Goal: Task Accomplishment & Management: Complete application form

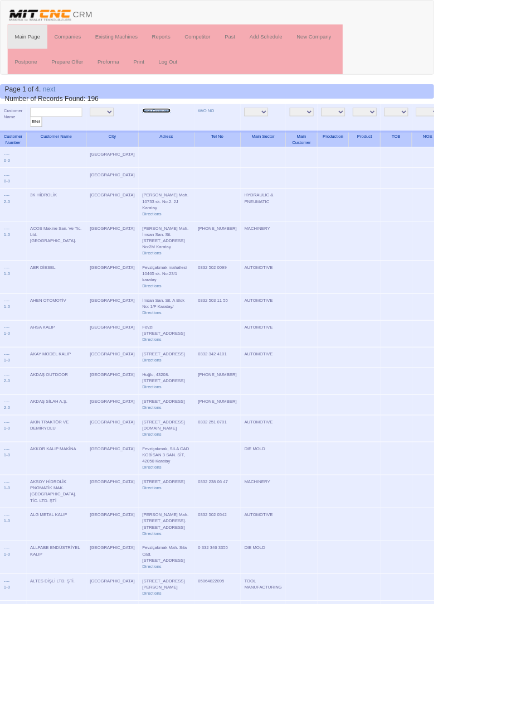
click at [168, 131] on link "New Company" at bounding box center [182, 129] width 33 height 6
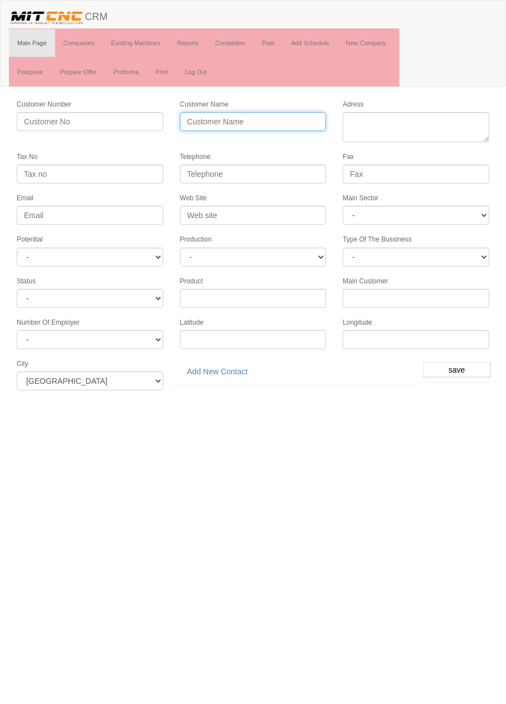
click at [254, 123] on input "Customer Name" at bounding box center [253, 121] width 147 height 19
type input "P"
click at [278, 118] on input "PRESCON" at bounding box center [253, 121] width 147 height 19
type input "PRESCON PUL CONTA"
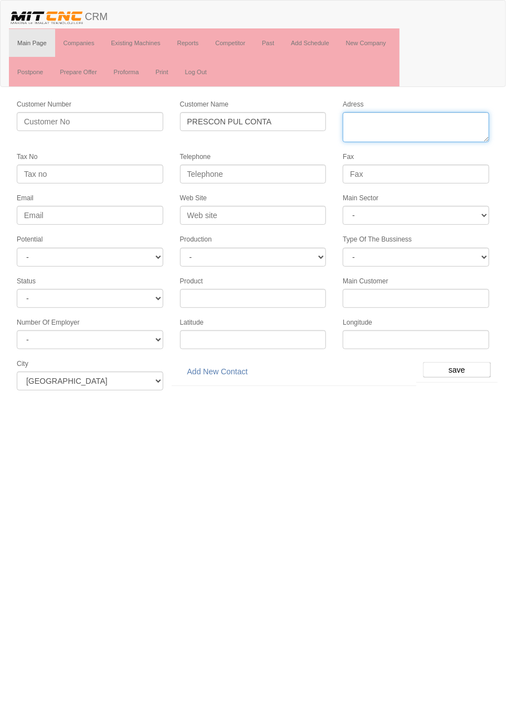
click at [410, 123] on textarea "Adress" at bounding box center [416, 127] width 147 height 30
paste textarea "Fevziçakmak, 10761 sk, 42000 Karatay"
click at [354, 120] on textarea "Adress" at bounding box center [416, 127] width 147 height 30
click at [398, 126] on textarea "Adress" at bounding box center [416, 127] width 147 height 30
click at [398, 117] on textarea "Adress" at bounding box center [416, 127] width 147 height 30
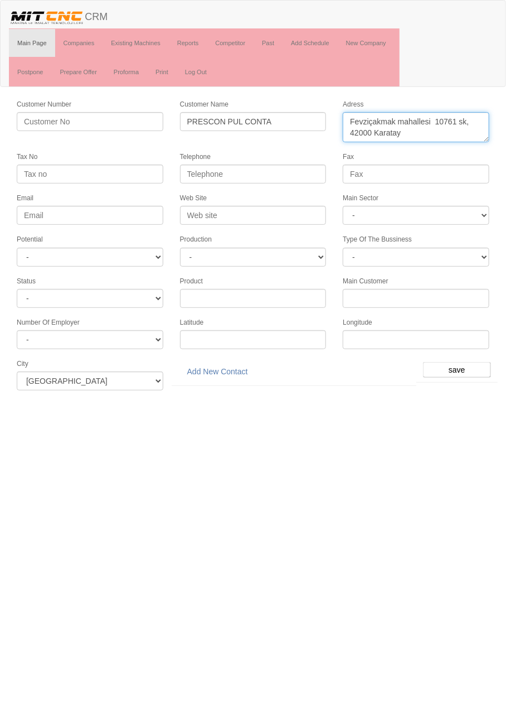
click at [372, 133] on textarea "Adress" at bounding box center [416, 127] width 147 height 30
click at [468, 124] on textarea "Adress" at bounding box center [416, 127] width 147 height 30
type textarea "[STREET_ADDRESS]"
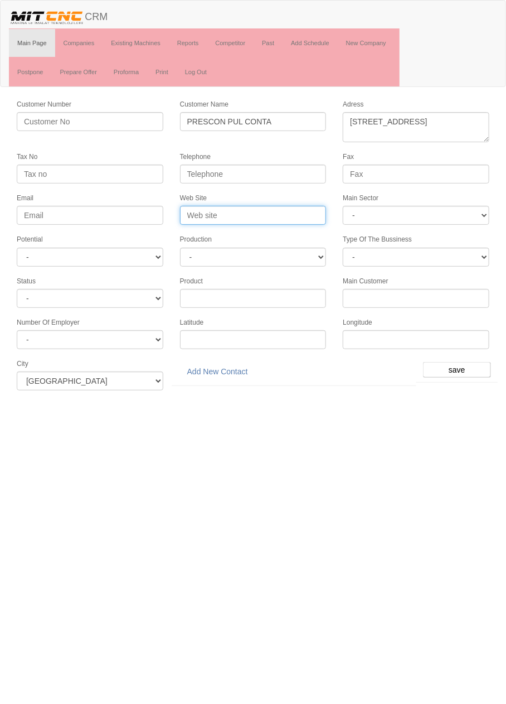
click at [279, 212] on input "Web Site" at bounding box center [253, 215] width 147 height 19
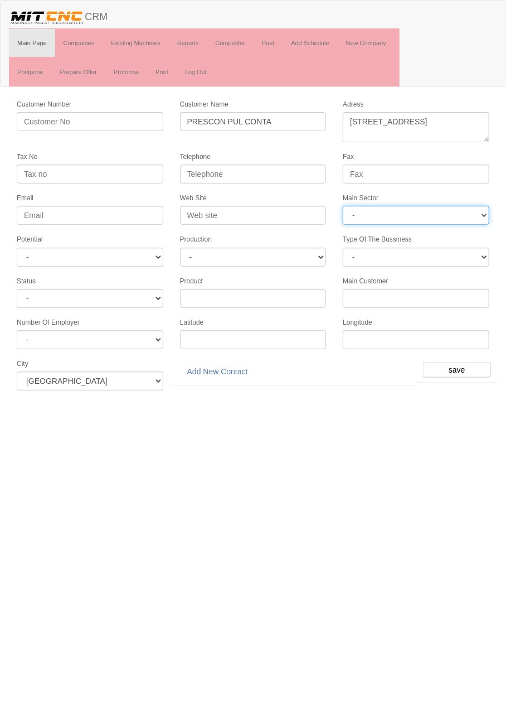
click at [436, 213] on select "- DIE MOLD MACHINERY DEFENCE ELECTRICAL COMPONENTS MEDICAL TOOL MANUFACTURING J…" at bounding box center [416, 215] width 147 height 19
select select "370"
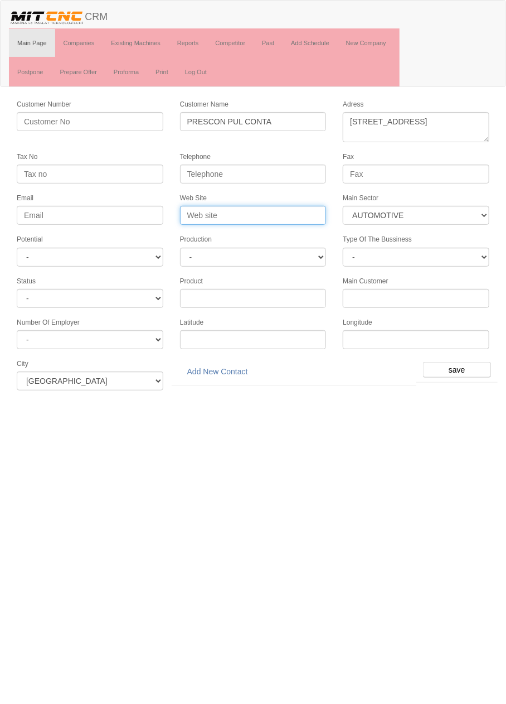
click at [296, 213] on input "Web Site" at bounding box center [253, 215] width 147 height 19
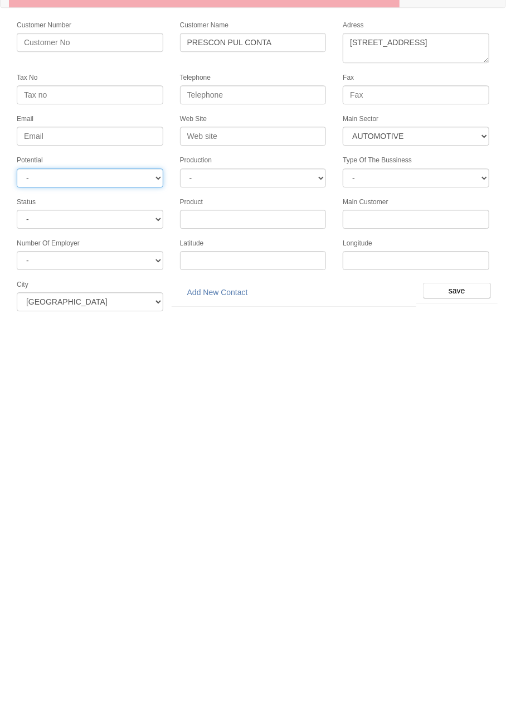
click at [139, 251] on select "- A1 A2 A3 B1 B2 B3 C1 C2 C3" at bounding box center [90, 257] width 147 height 19
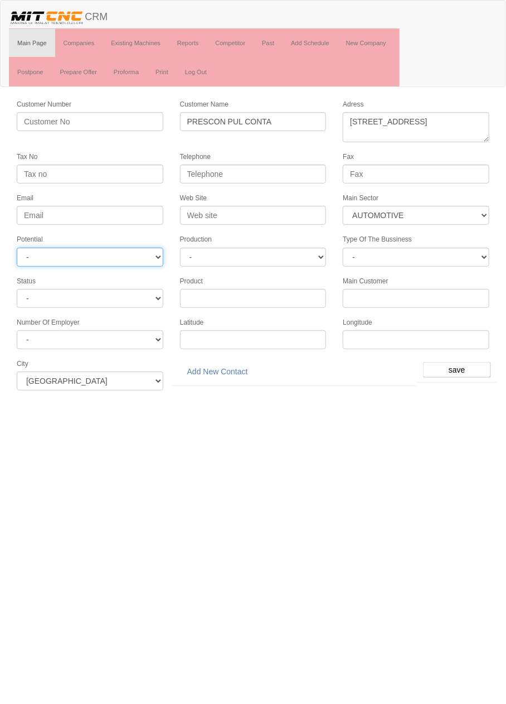
select select "6"
click at [463, 362] on input "save" at bounding box center [457, 370] width 68 height 16
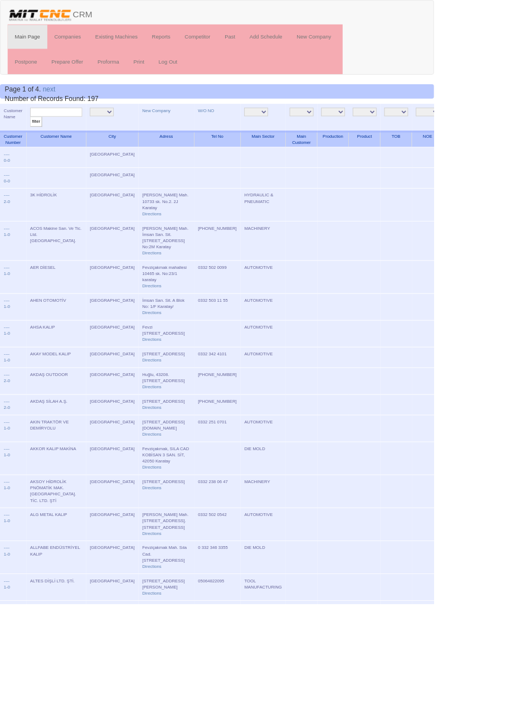
click at [74, 131] on input "text" at bounding box center [65, 131] width 61 height 11
type input "Presc"
click at [35, 136] on input "filter" at bounding box center [42, 142] width 14 height 12
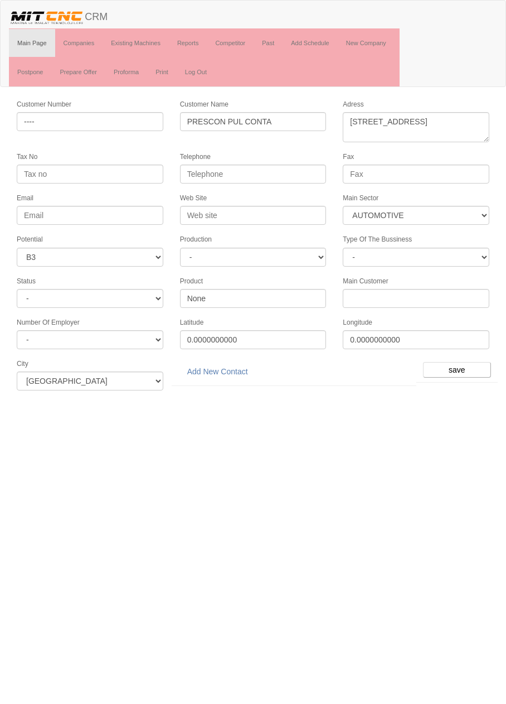
select select "370"
select select "6"
click at [220, 365] on link "Add New Contact" at bounding box center [217, 371] width 75 height 19
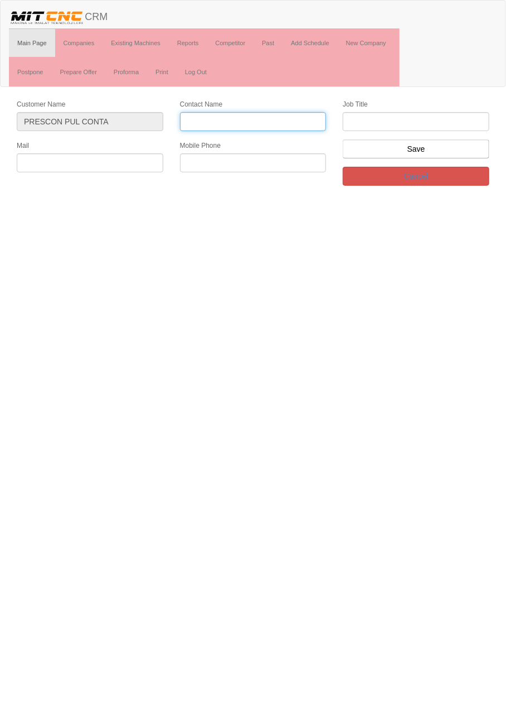
click at [268, 124] on input "Contact Name" at bounding box center [253, 121] width 147 height 19
type input "Muhammet Kabak"
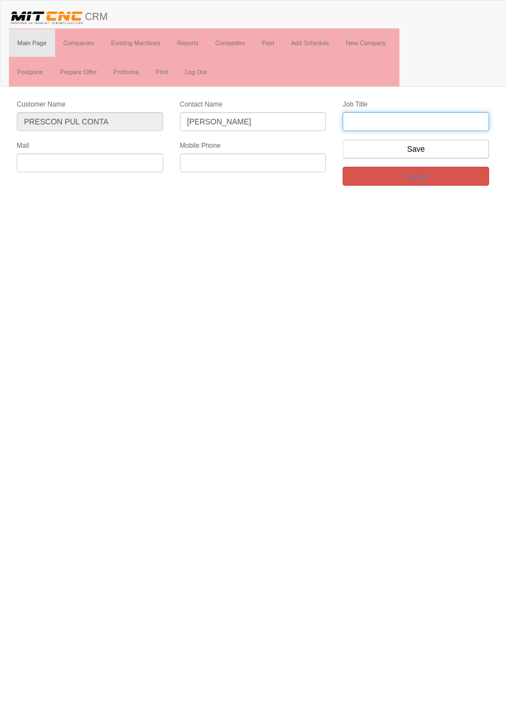
click at [410, 123] on input "text" at bounding box center [416, 121] width 147 height 19
type input "Firma Sahibi"
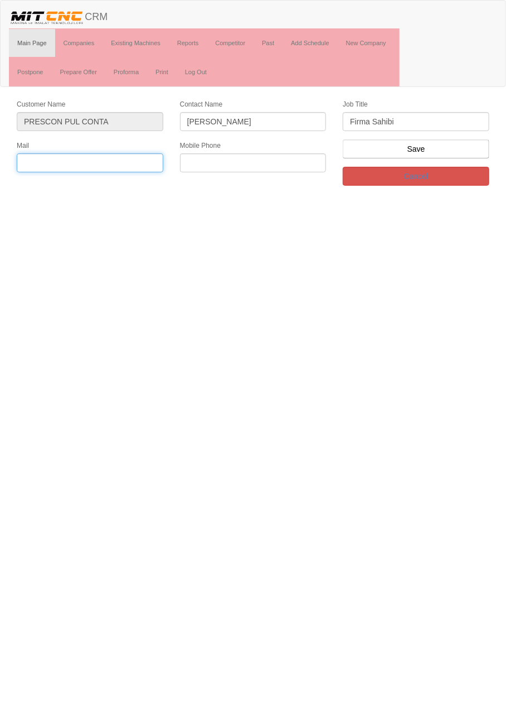
click at [139, 162] on input "text" at bounding box center [90, 162] width 147 height 19
type input "İ"
type input "info@prescon.com.tr"
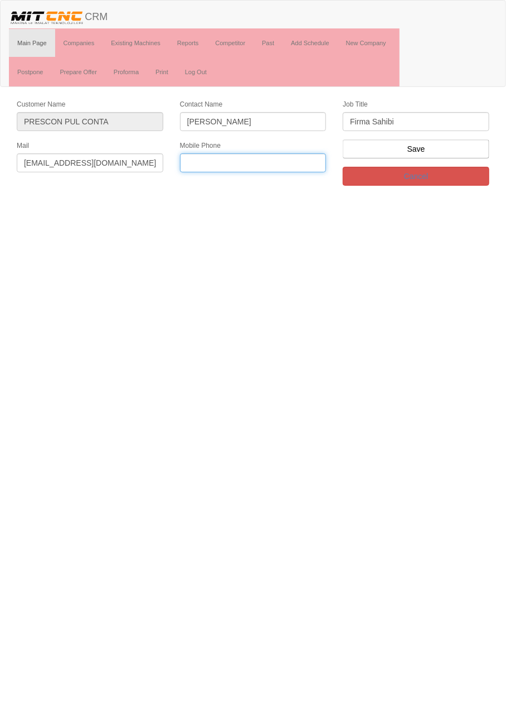
paste input "543 182 42 42"
click at [189, 162] on input "543 182 42 42" at bounding box center [253, 162] width 147 height 19
click at [234, 160] on input "0543 182 42 42" at bounding box center [253, 162] width 147 height 19
click at [238, 159] on input "0543 182 42 42" at bounding box center [253, 162] width 147 height 19
type input "0543 182 4242"
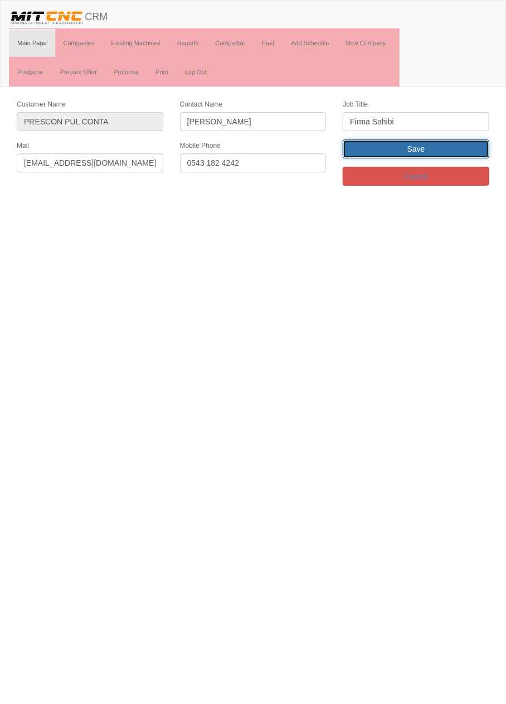
click at [439, 152] on input "Save" at bounding box center [416, 148] width 147 height 19
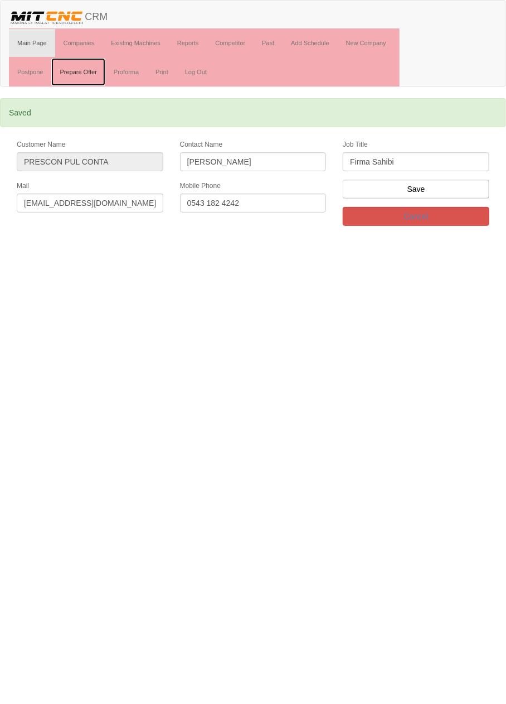
click at [87, 60] on link "Prepare Offer" at bounding box center [78, 72] width 54 height 28
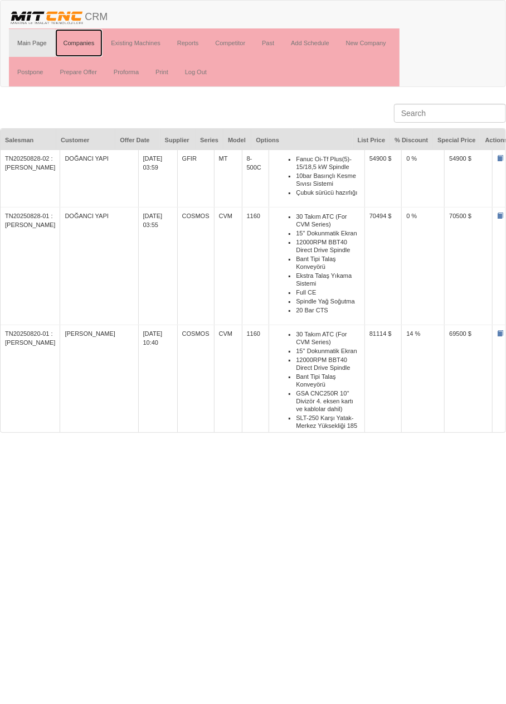
click at [68, 42] on link "Companies" at bounding box center [79, 43] width 48 height 28
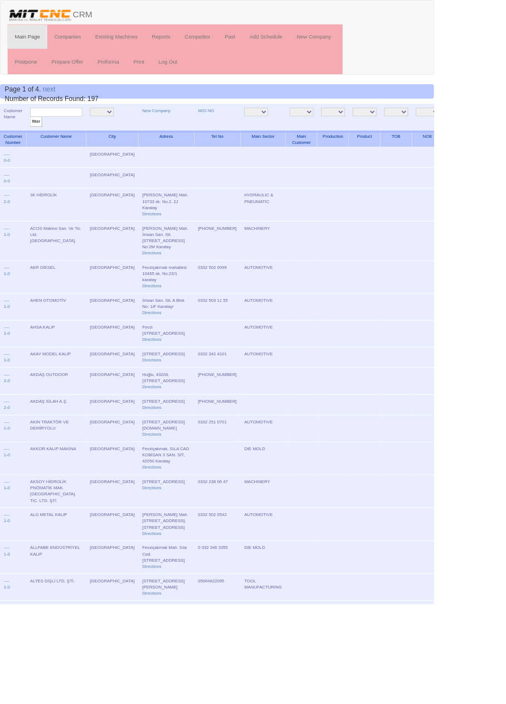
click at [74, 131] on input "text" at bounding box center [65, 131] width 61 height 11
type input "presc"
click at [35, 136] on input "filter" at bounding box center [42, 142] width 14 height 12
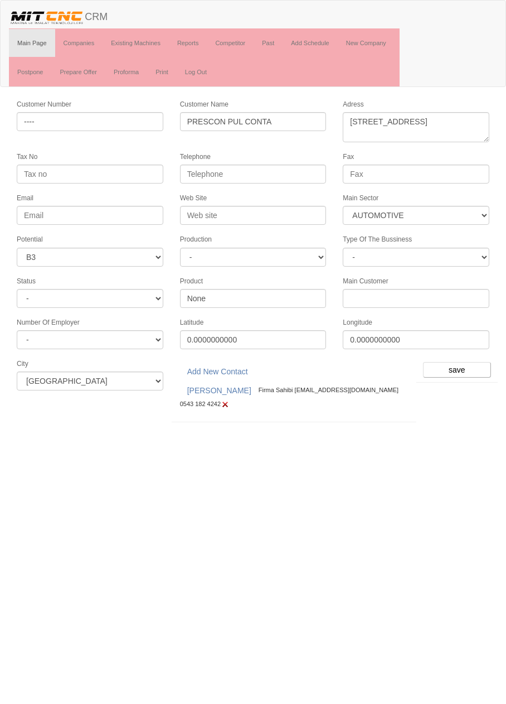
select select "370"
select select "6"
click at [283, 213] on input "Web Site" at bounding box center [253, 215] width 147 height 19
type input "[DOMAIN_NAME]"
click at [462, 362] on input "save" at bounding box center [457, 370] width 68 height 16
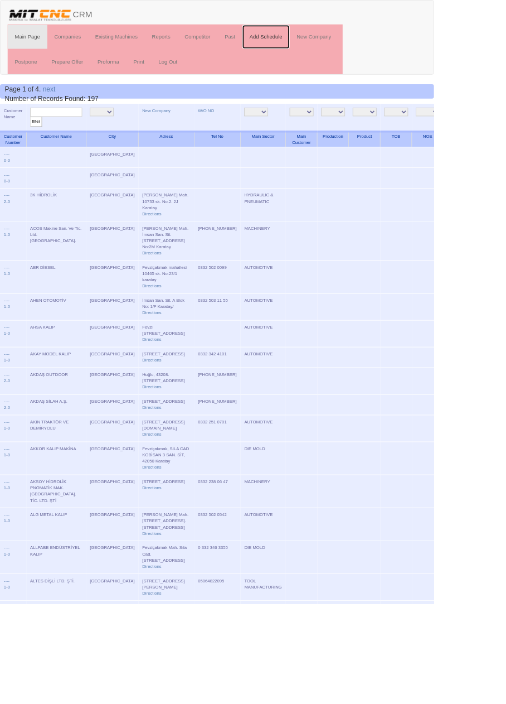
click at [325, 42] on link "Add Schedule" at bounding box center [310, 43] width 55 height 28
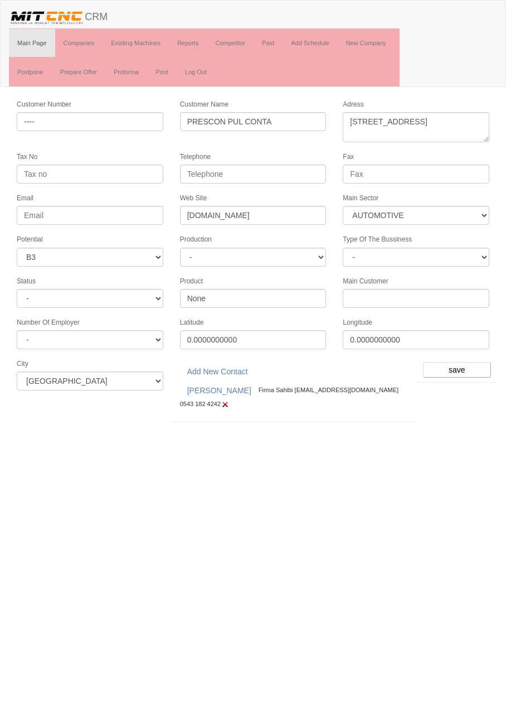
select select "370"
select select "6"
click at [465, 365] on input "save" at bounding box center [457, 370] width 68 height 16
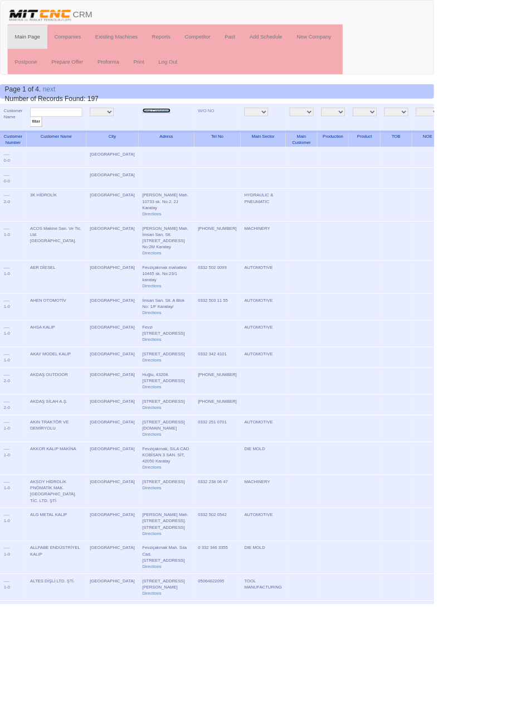
click at [166, 128] on link "New Company" at bounding box center [182, 129] width 33 height 6
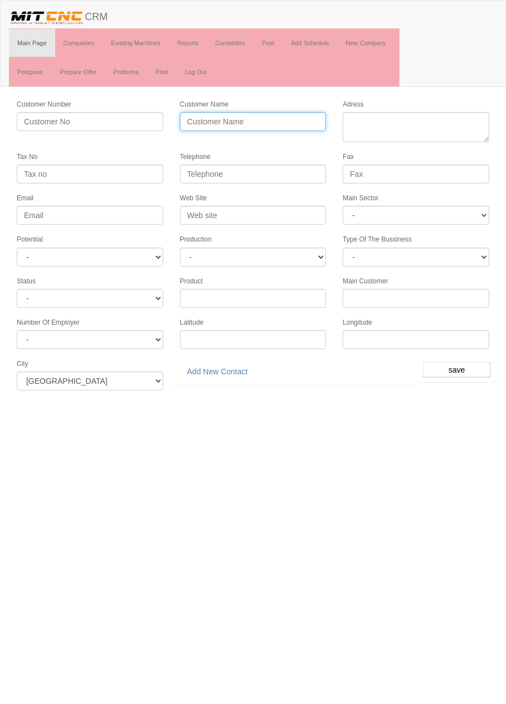
click at [266, 117] on input "Customer Name" at bounding box center [253, 121] width 147 height 19
type input "DALSAN OTOMOTİV"
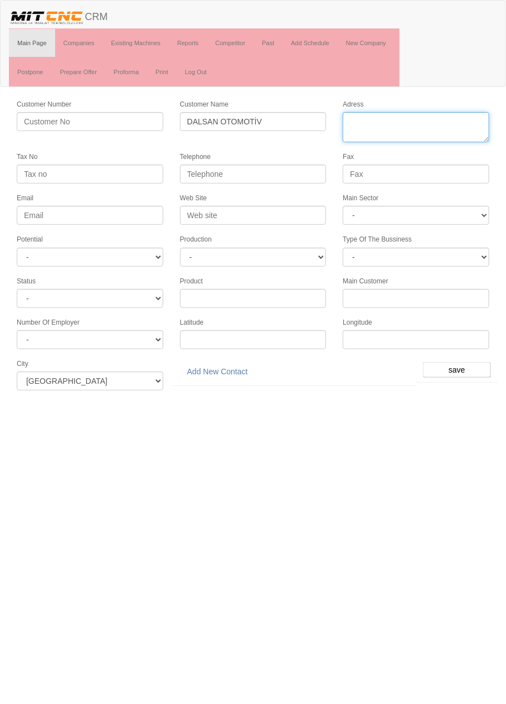
click at [432, 119] on textarea "Adress" at bounding box center [416, 127] width 147 height 30
paste textarea "[PERSON_NAME] Mah. Kenitra Cad. No:28/ab"
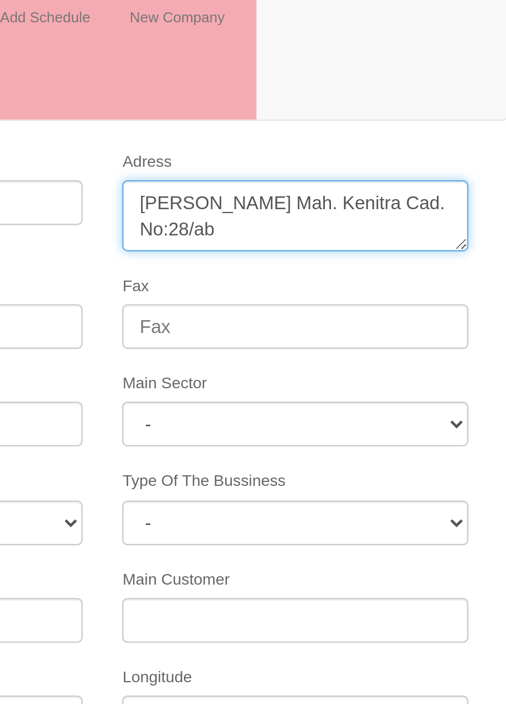
click at [417, 122] on textarea "Adress" at bounding box center [416, 127] width 147 height 30
click at [420, 120] on textarea "Adress" at bounding box center [416, 127] width 147 height 30
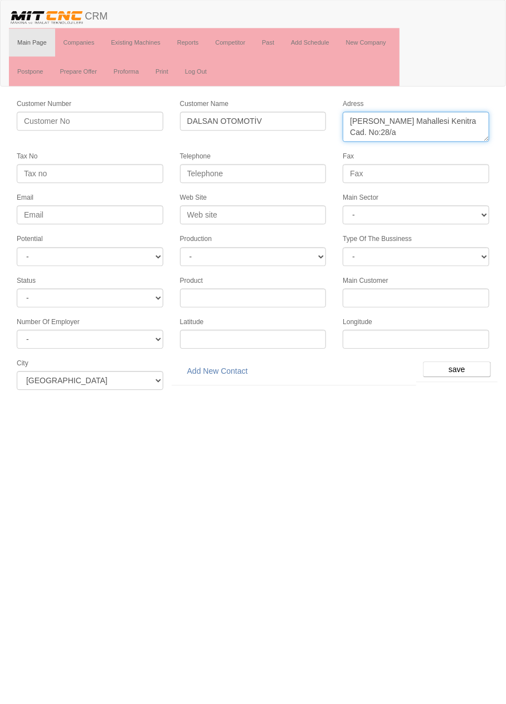
type textarea "Fevzi Çakmak Mahallesi Kenitra Cad. No:28/a"
click at [436, 213] on select "- DIE MOLD MACHINERY DEFENCE ELECTRICAL COMPONENTS MEDICAL TOOL MANUFACTURING J…" at bounding box center [416, 215] width 147 height 19
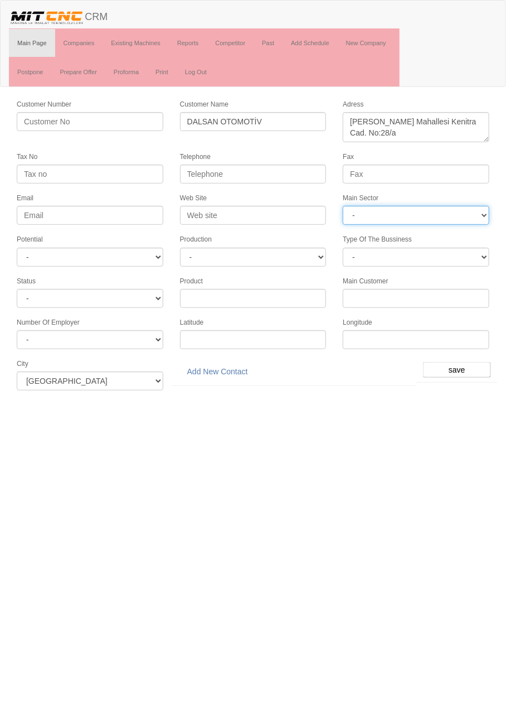
select select "370"
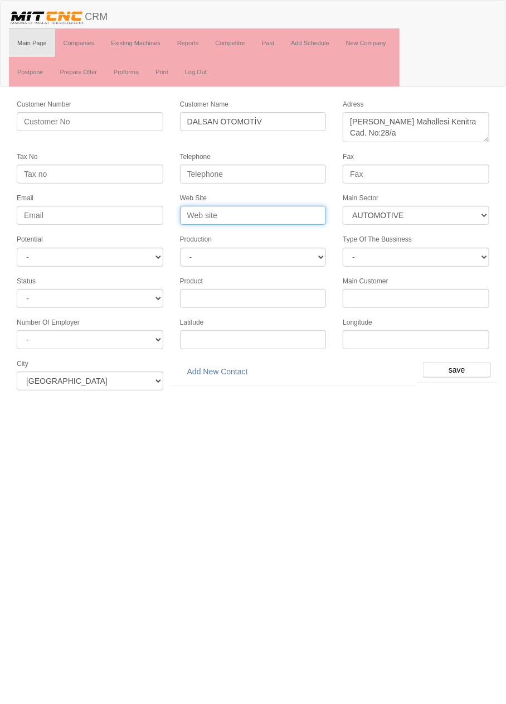
click at [277, 208] on input "Web Site" at bounding box center [253, 215] width 147 height 19
type input "www.dalsanoto.com.tr"
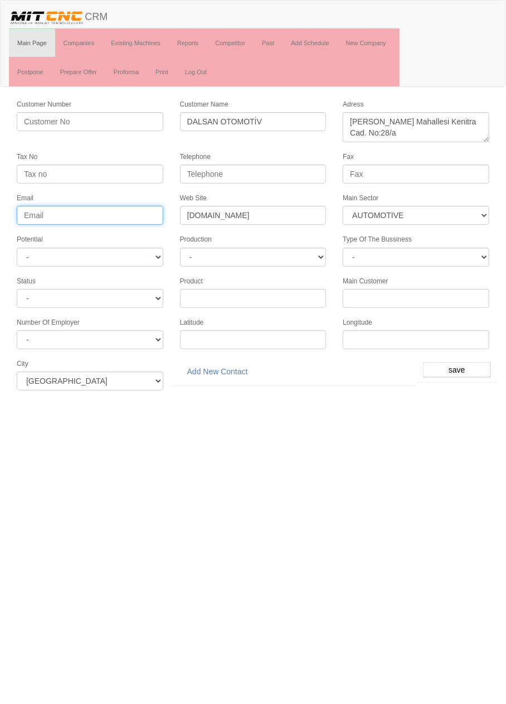
click at [109, 209] on input "Email" at bounding box center [90, 215] width 147 height 19
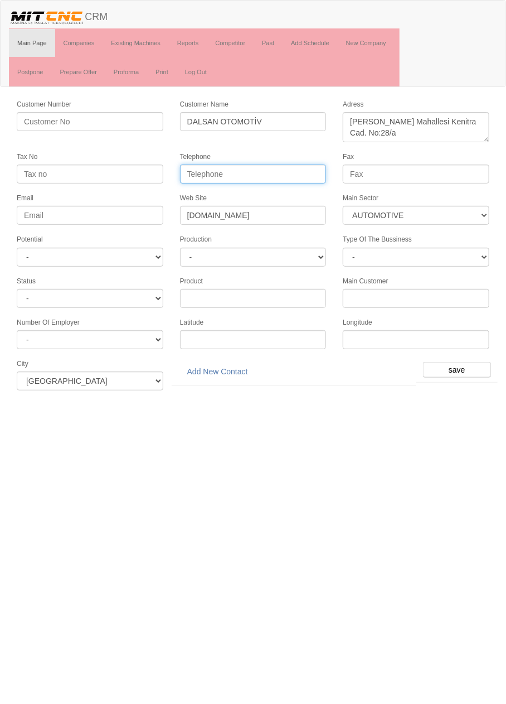
click at [266, 170] on input "Telephone" at bounding box center [253, 174] width 147 height 19
paste input "+903323450494"
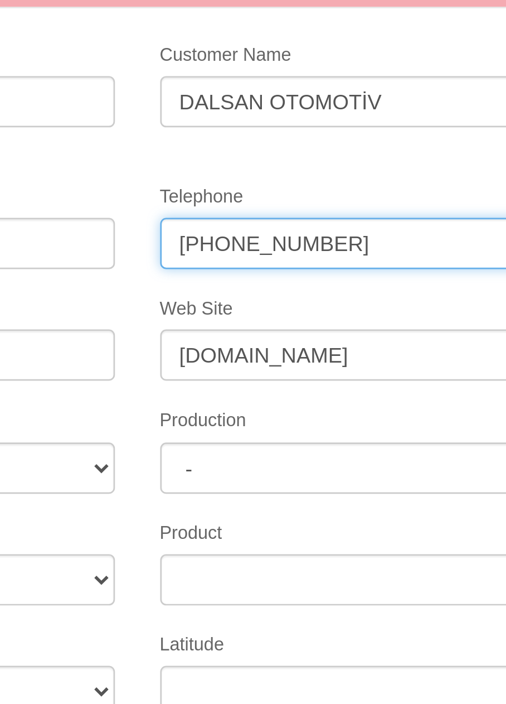
click at [227, 171] on input "+903323450494" at bounding box center [253, 174] width 147 height 19
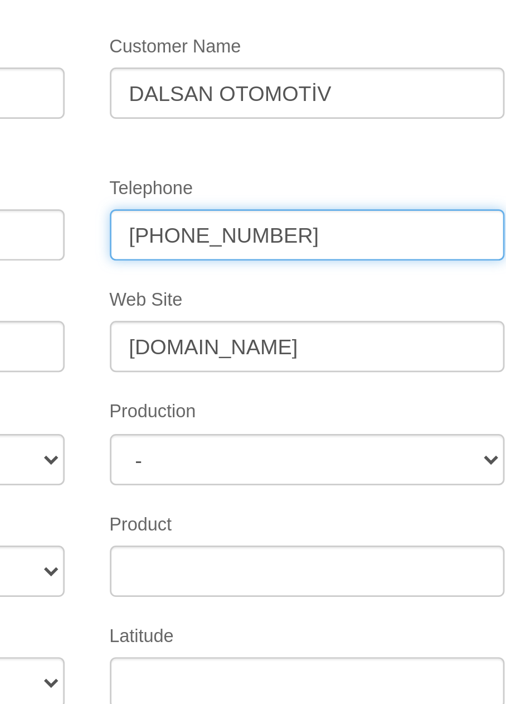
click at [214, 170] on input "+90332345 0494" at bounding box center [253, 174] width 147 height 19
click at [196, 171] on input "+90332 345 0494" at bounding box center [253, 174] width 147 height 19
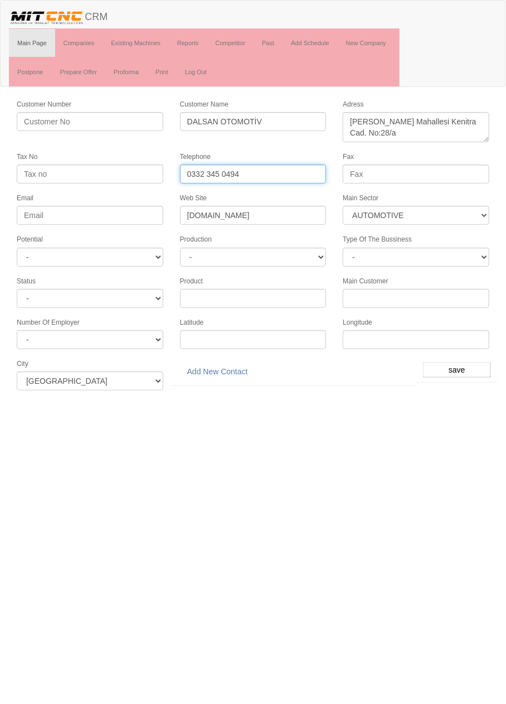
type input "0332 345 0494"
click at [465, 364] on input "save" at bounding box center [457, 370] width 68 height 16
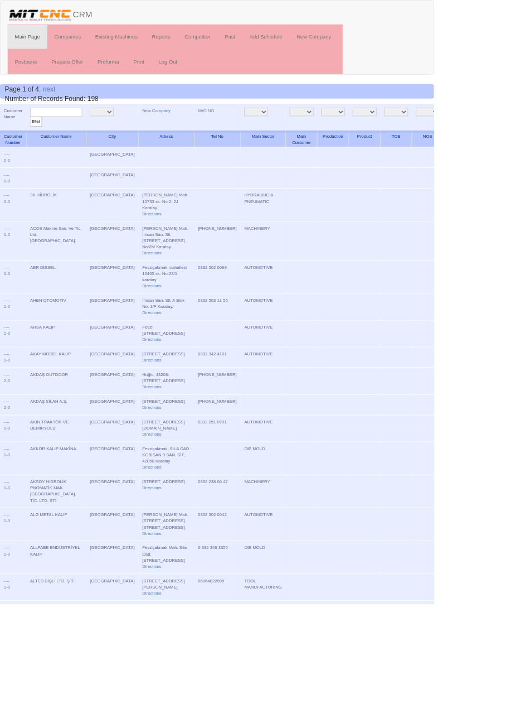
click at [72, 133] on input "text" at bounding box center [65, 131] width 61 height 11
type input "Dalsan"
click at [35, 136] on input "filter" at bounding box center [42, 142] width 14 height 12
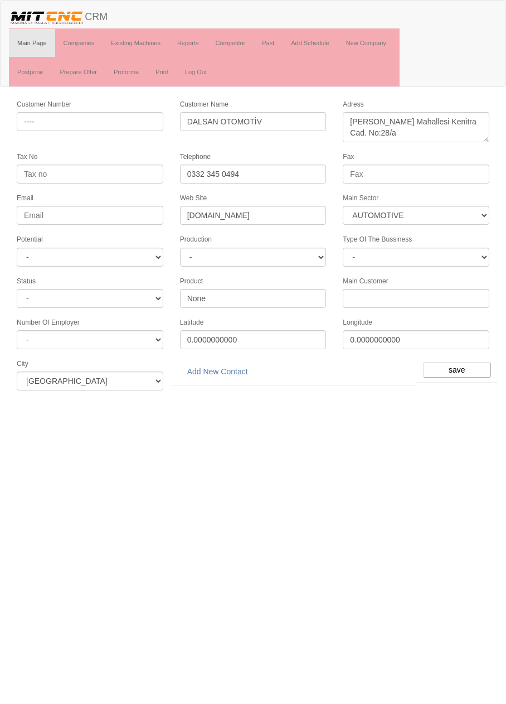
select select "370"
click at [45, 248] on select "- A1 A2 A3 B1 B2 B3 C1 C2 C3" at bounding box center [90, 257] width 147 height 19
select select "6"
click at [464, 362] on input "save" at bounding box center [457, 370] width 68 height 16
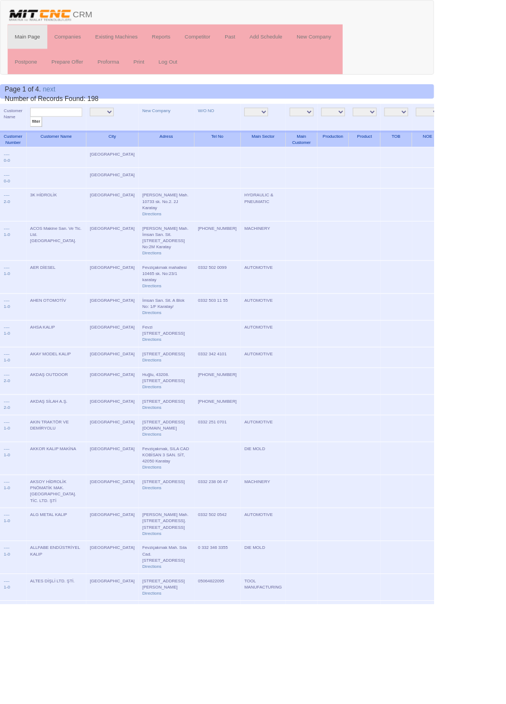
click at [78, 133] on input "text" at bounding box center [65, 131] width 61 height 11
type input "Dalsan"
click at [35, 136] on input "filter" at bounding box center [42, 142] width 14 height 12
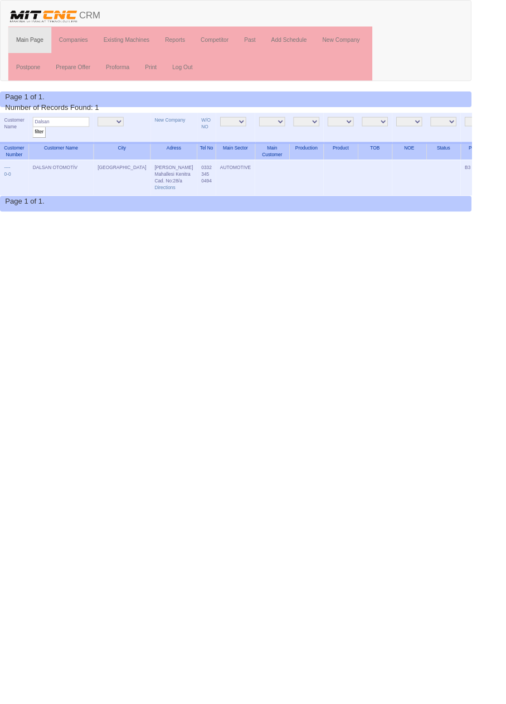
click at [21, 227] on html "Toggle navigation CRM Main Page Companies Existing Machines Reports Competitor …" at bounding box center [253, 113] width 506 height 227
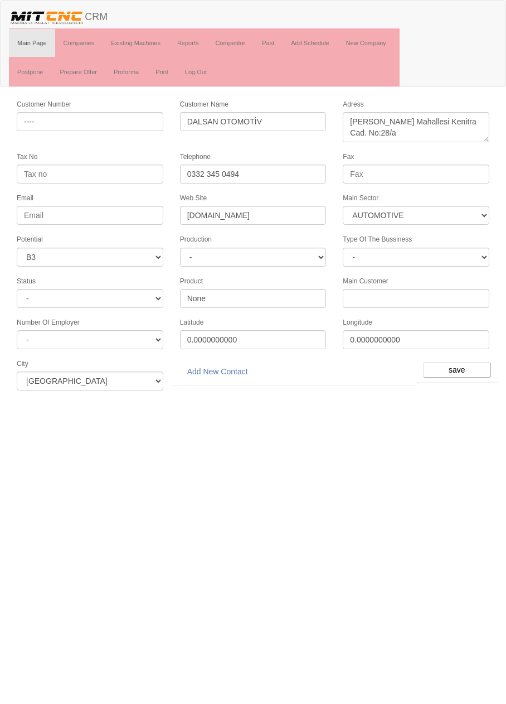
select select "370"
select select "6"
click at [231, 365] on link "Add New Contact" at bounding box center [217, 371] width 75 height 19
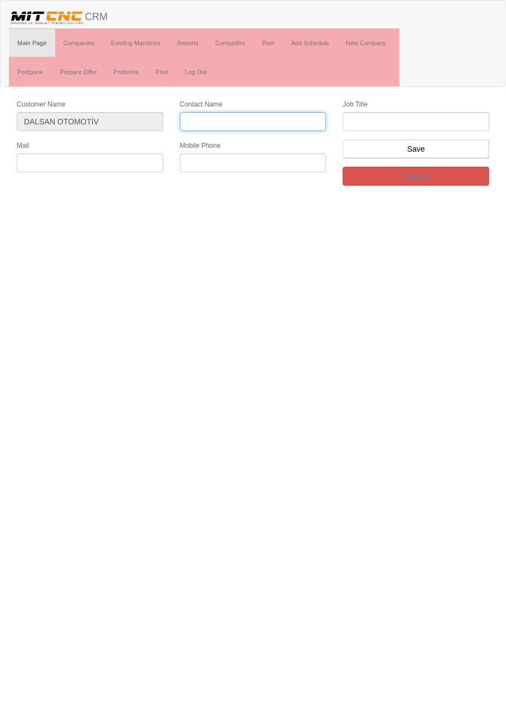
click at [268, 119] on input "Contact Name" at bounding box center [253, 121] width 147 height 19
type input "Mehmet Emin Dalkıran"
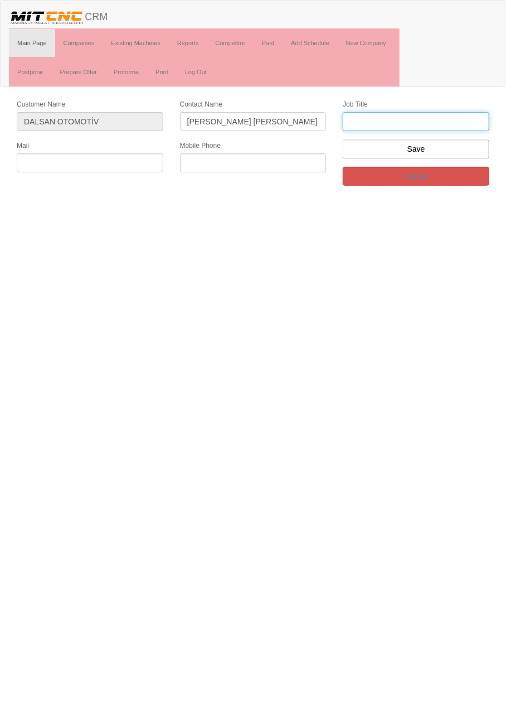
type input "f"
type input "Firma Sahibi"
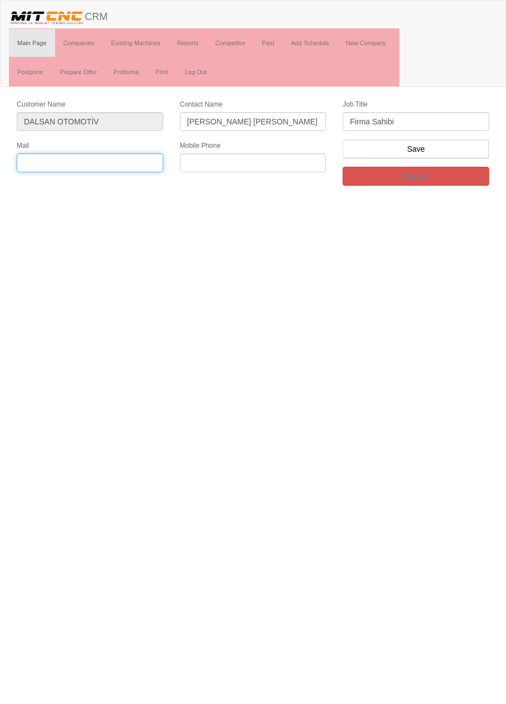
click at [134, 161] on input "text" at bounding box center [90, 162] width 147 height 19
paste input "info@dalsanoto.com.tr"
type input "info@dalsanoto.com.tr"
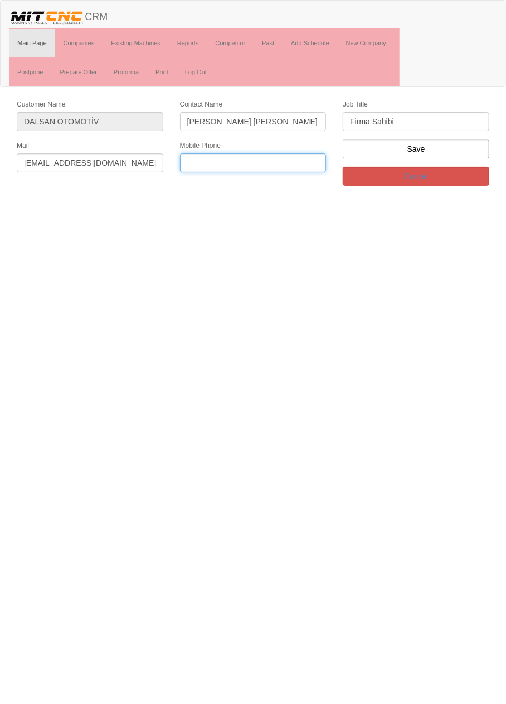
paste input "+90 505 475 64 04"
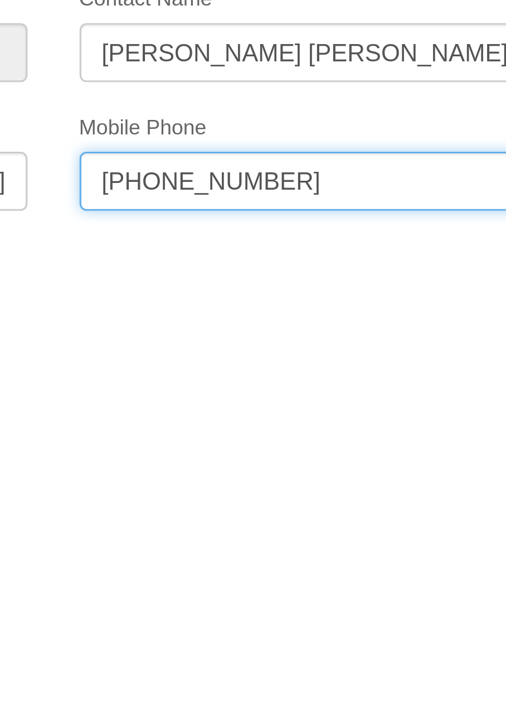
click at [245, 161] on input "+90 505 475 64 04" at bounding box center [253, 162] width 147 height 19
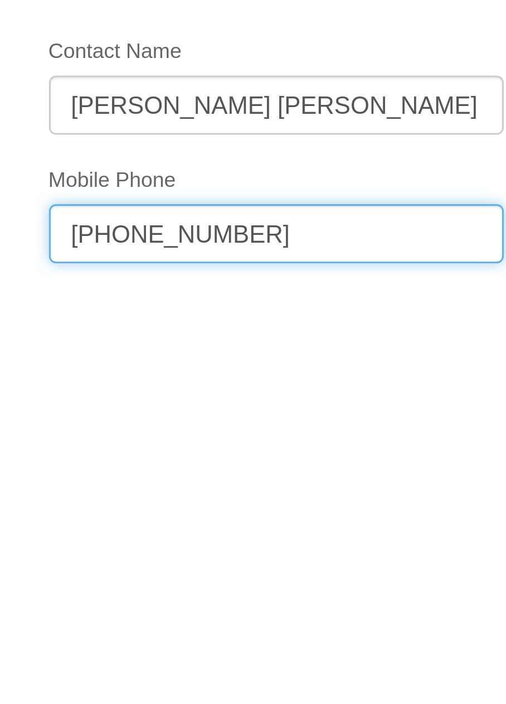
click at [196, 161] on input "+90 505 475 6404" at bounding box center [253, 162] width 147 height 19
click at [204, 161] on input "+90 505 475 6404" at bounding box center [253, 162] width 147 height 19
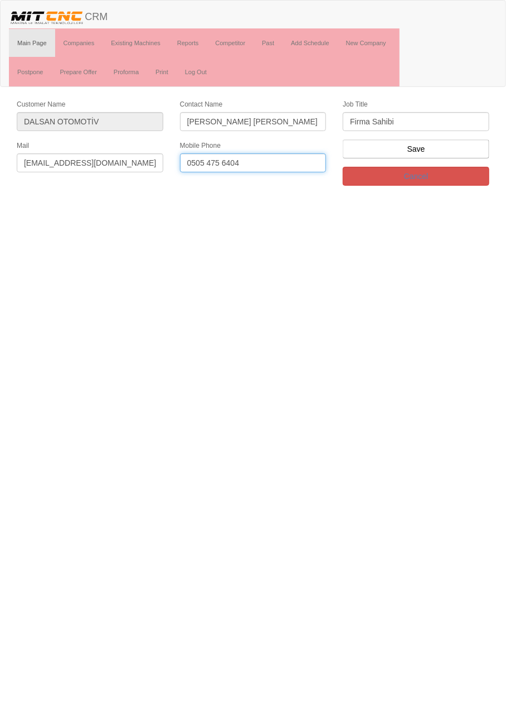
type input "0505 475 6404"
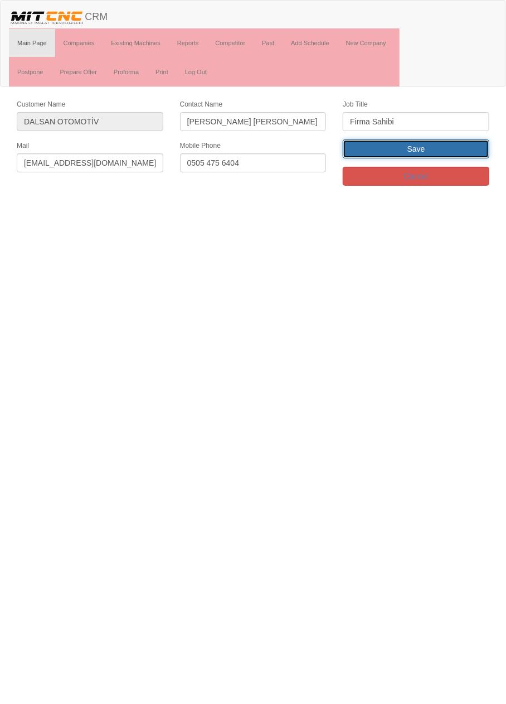
click at [442, 147] on input "Save" at bounding box center [416, 148] width 147 height 19
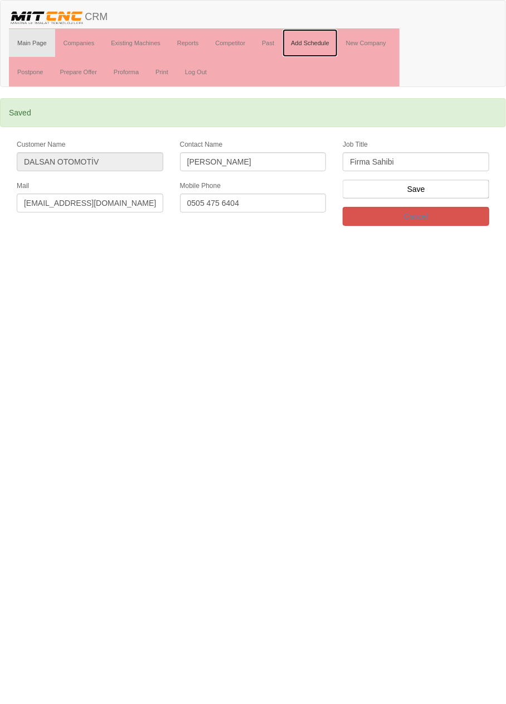
click at [317, 44] on link "Add Schedule" at bounding box center [310, 43] width 55 height 28
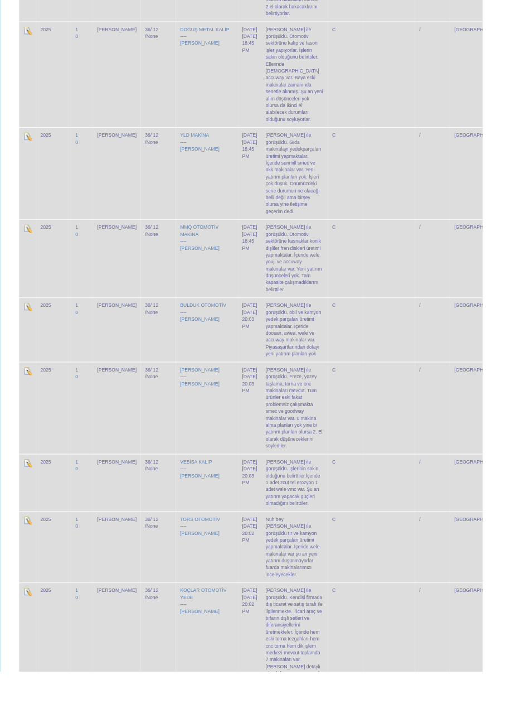
scroll to position [570, 0]
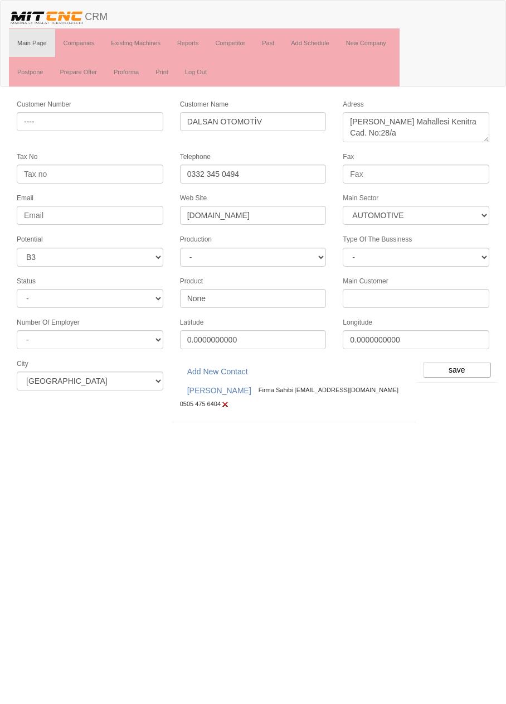
select select "370"
select select "6"
click at [457, 363] on input "save" at bounding box center [457, 370] width 68 height 16
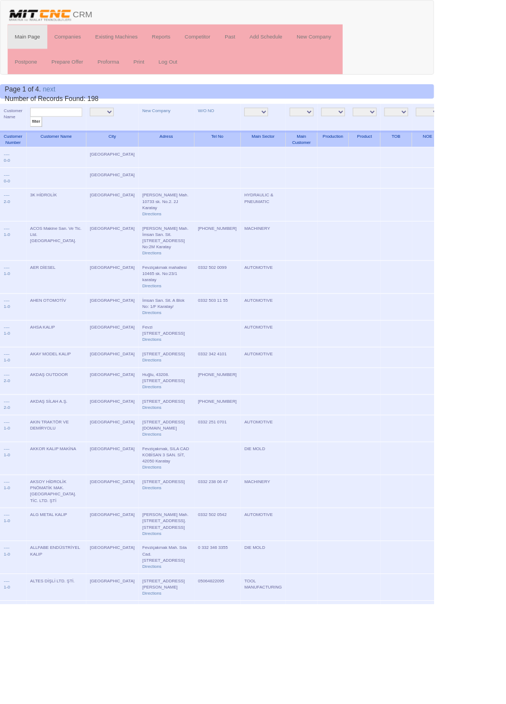
click at [82, 131] on input "text" at bounding box center [65, 131] width 61 height 11
type input "Akın"
click at [35, 136] on input "filter" at bounding box center [42, 142] width 14 height 12
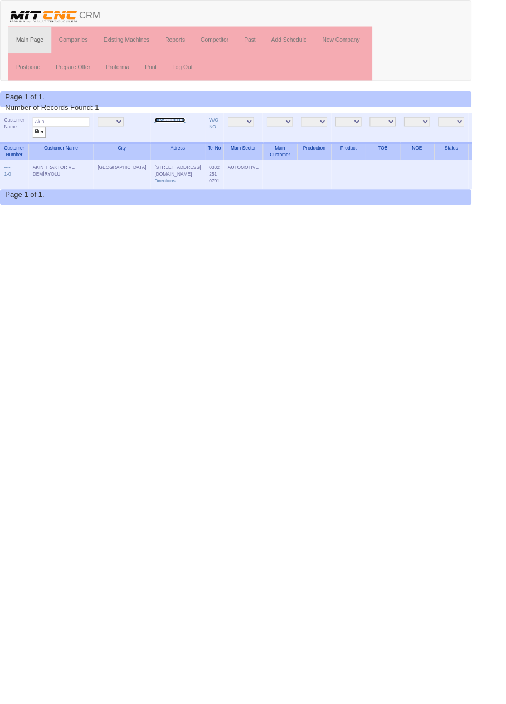
click at [166, 129] on link "New Company" at bounding box center [182, 129] width 33 height 6
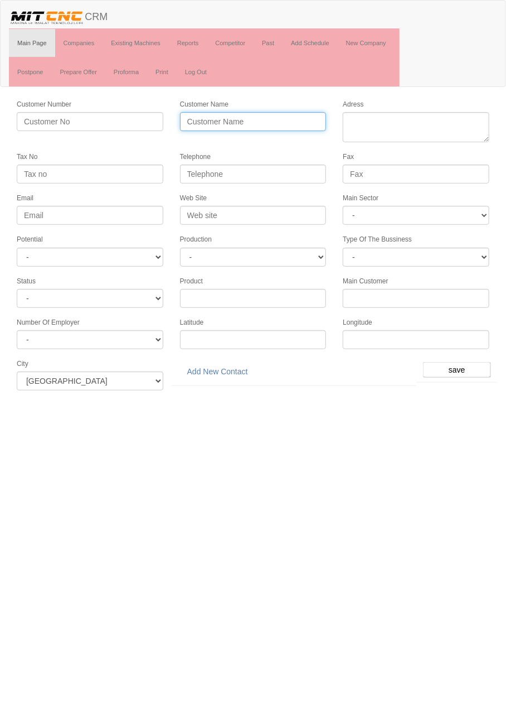
click at [242, 124] on input "Customer Name" at bounding box center [253, 121] width 147 height 19
click at [283, 124] on input "Akın" at bounding box center [253, 121] width 147 height 19
type input "AKIN CNC"
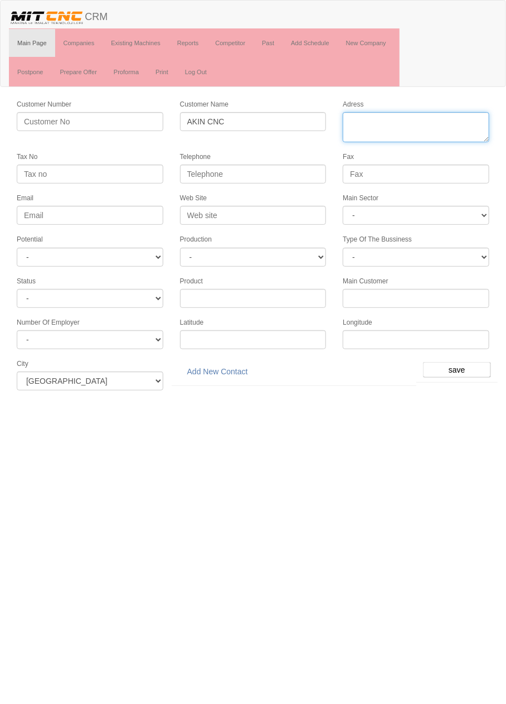
click at [433, 119] on textarea "Adress" at bounding box center [416, 127] width 147 height 30
paste textarea "Fevziçakmak, 10761 sokak, 42050 Karatay"
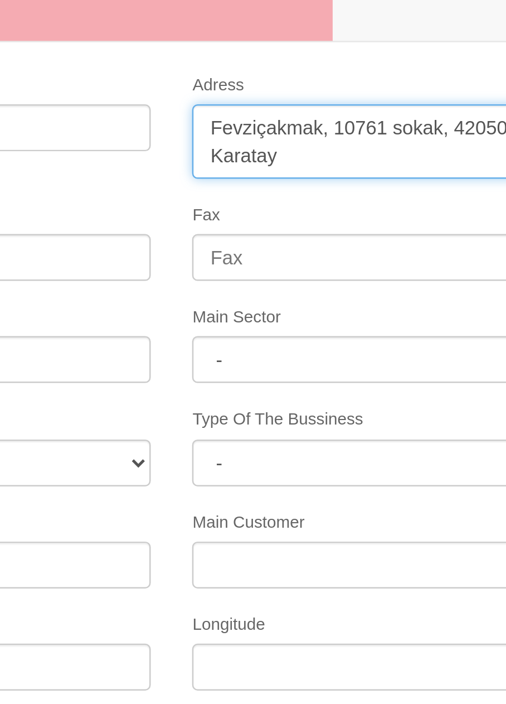
click at [398, 124] on textarea "Adress" at bounding box center [416, 127] width 147 height 30
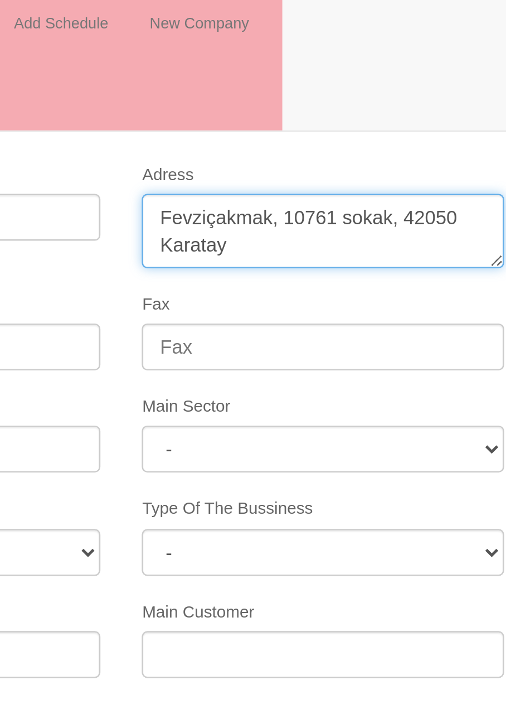
click at [402, 119] on textarea "Adress" at bounding box center [416, 127] width 147 height 30
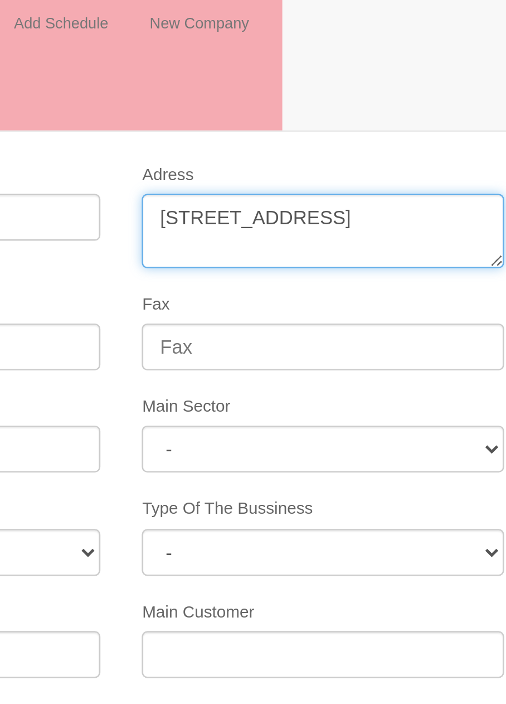
click at [374, 133] on textarea "Adress" at bounding box center [416, 127] width 147 height 30
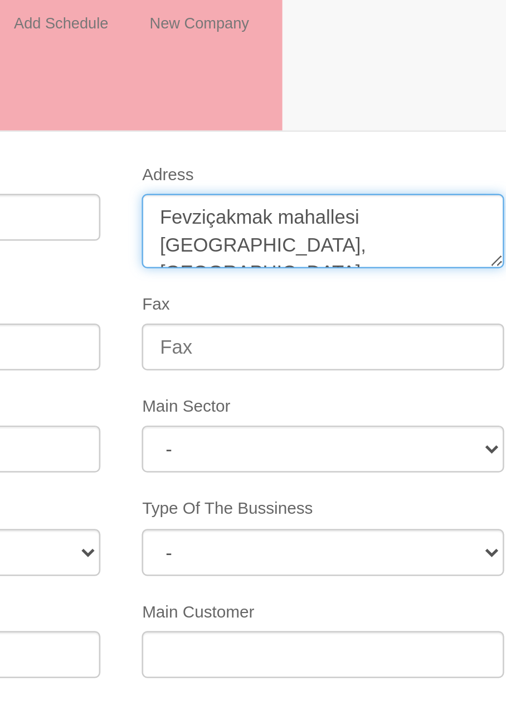
click at [481, 122] on textarea "Adress" at bounding box center [416, 127] width 147 height 30
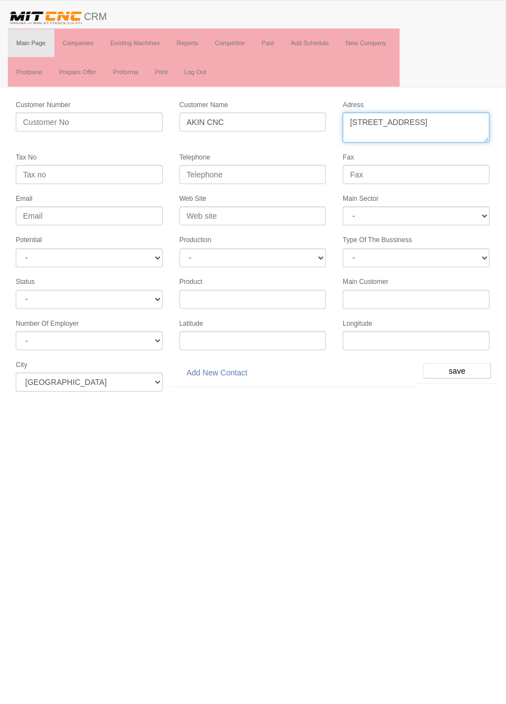
type textarea "[STREET_ADDRESS]"
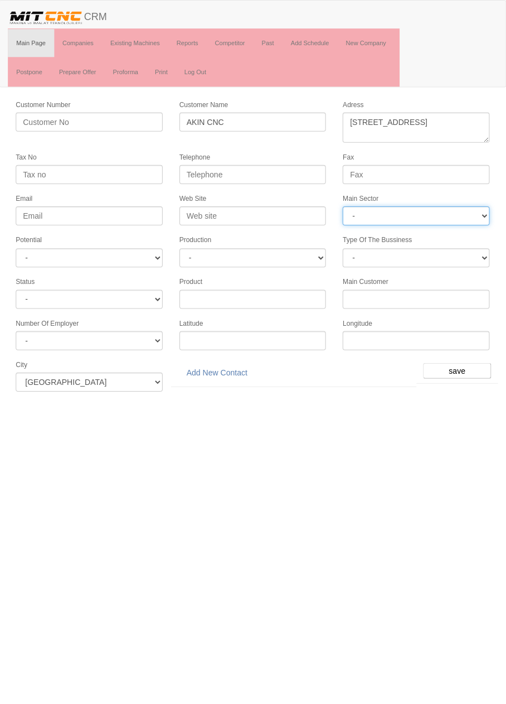
click at [449, 210] on select "- DIE MOLD MACHINERY DEFENCE ELECTRICAL COMPONENTS MEDICAL TOOL MANUFACTURING J…" at bounding box center [416, 215] width 147 height 19
select select "370"
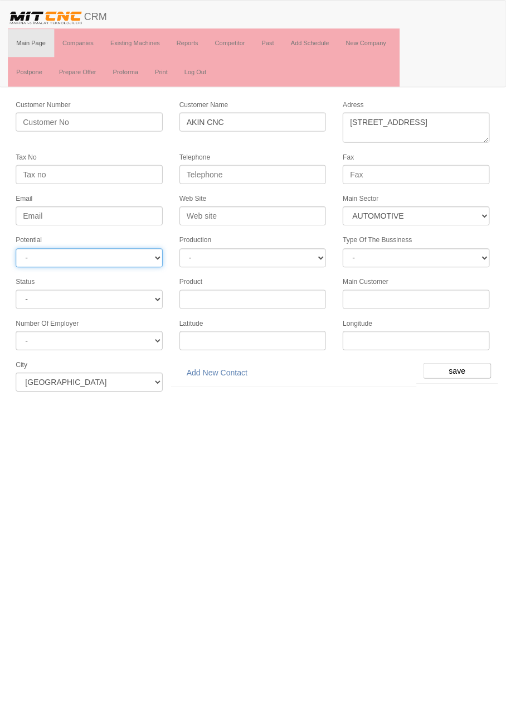
click at [124, 255] on select "- A1 A2 A3 B1 B2 B3 C1 C2 C3" at bounding box center [90, 257] width 147 height 19
select select "6"
click at [461, 362] on input "save" at bounding box center [457, 370] width 68 height 16
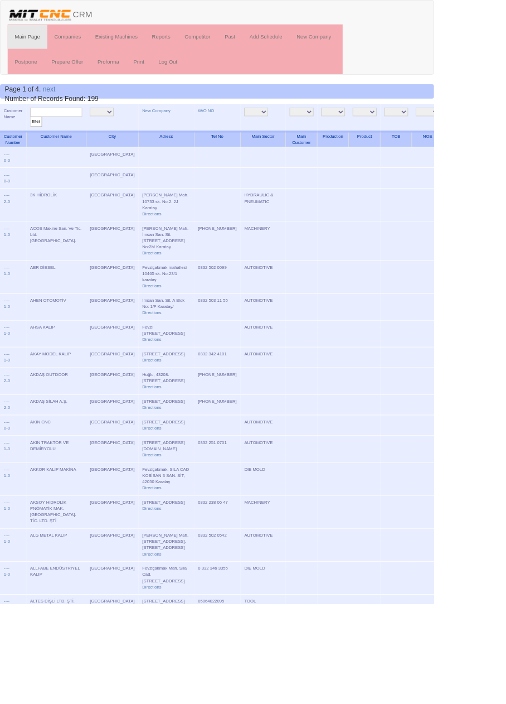
click at [64, 130] on input "text" at bounding box center [65, 131] width 61 height 11
type input "Akın"
click at [35, 136] on input "filter" at bounding box center [42, 142] width 14 height 12
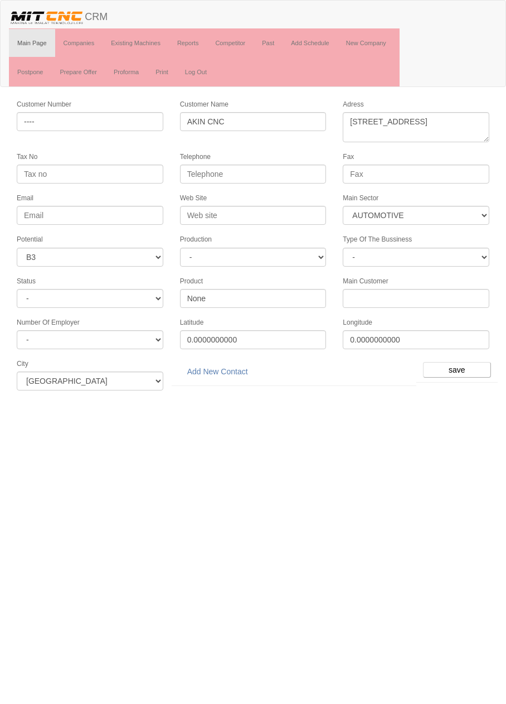
select select "370"
select select "6"
click at [237, 364] on link "Add New Contact" at bounding box center [217, 371] width 75 height 19
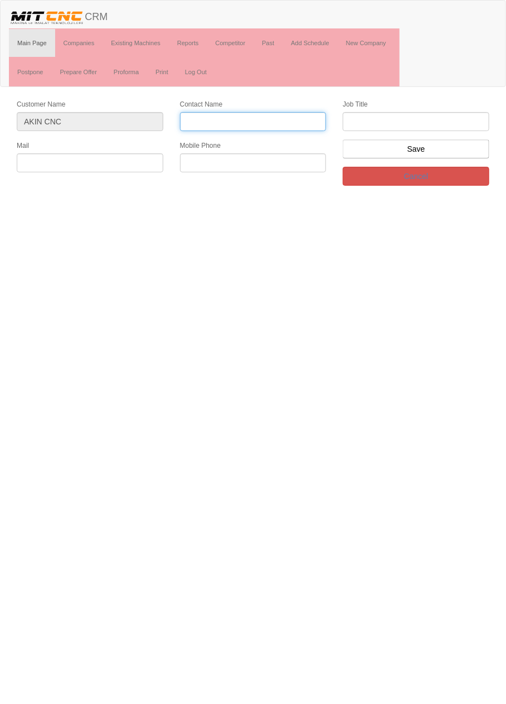
click at [266, 115] on input "Contact Name" at bounding box center [253, 121] width 147 height 19
type input "[PERSON_NAME]"
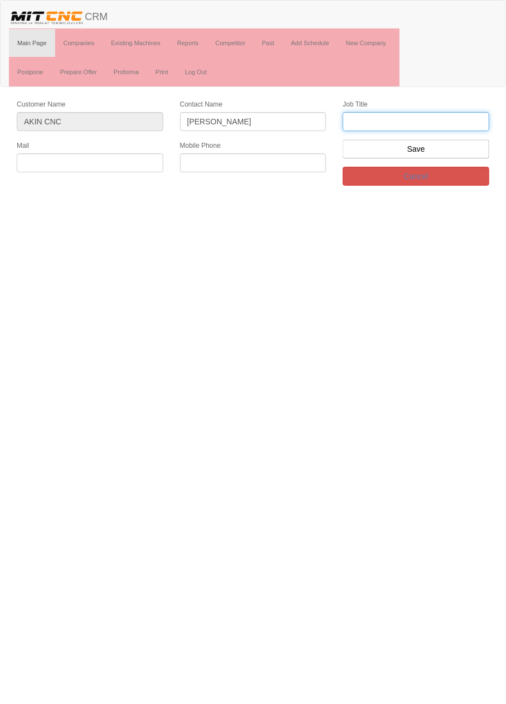
click at [406, 117] on input "text" at bounding box center [416, 121] width 147 height 19
type input "Firma Sahibi"
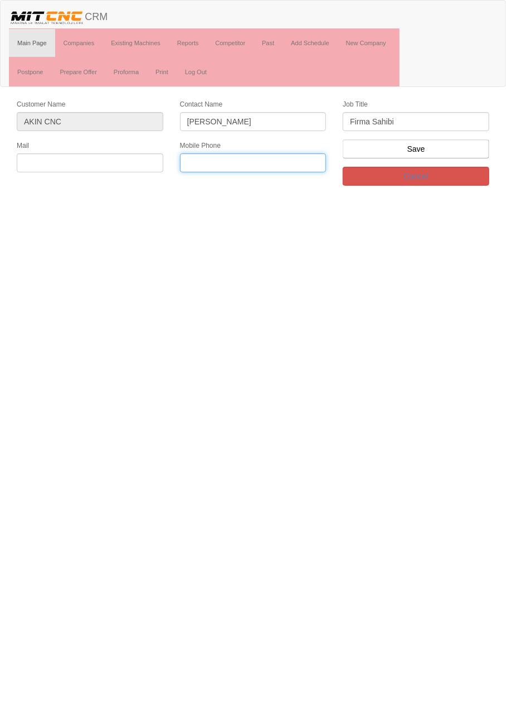
paste input "+905362921882"
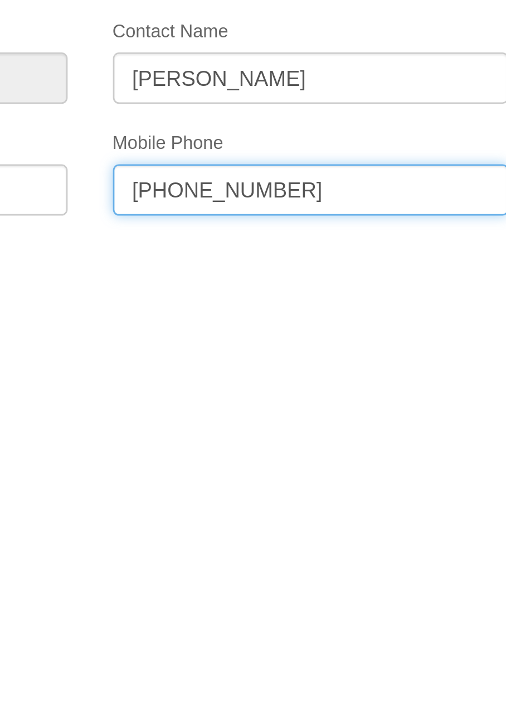
click at [228, 160] on input "+905362921882" at bounding box center [253, 162] width 147 height 19
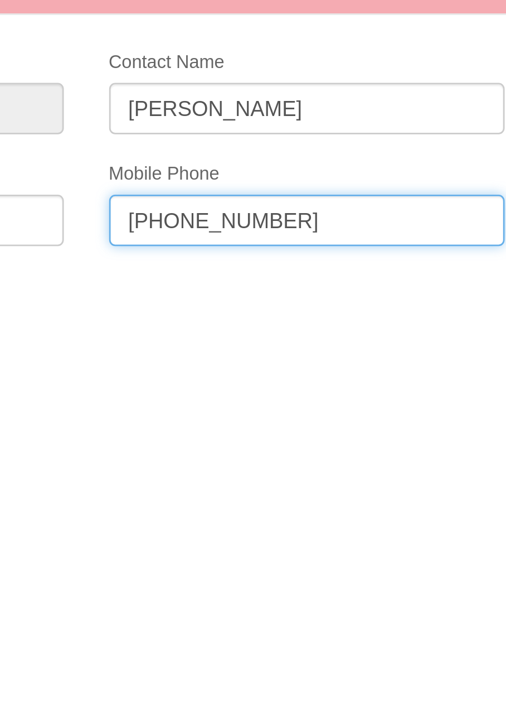
click at [215, 159] on input "+90536292 1882" at bounding box center [253, 162] width 147 height 19
click at [198, 160] on input "+90536 292 1882" at bounding box center [253, 162] width 147 height 19
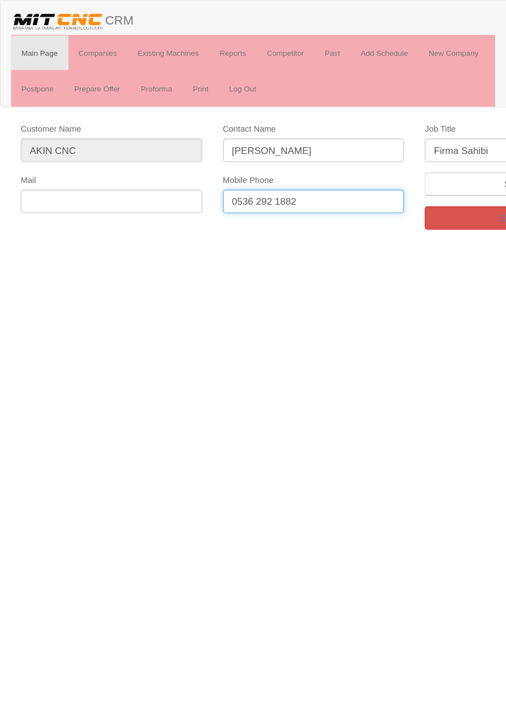
type input "0536 292 1882"
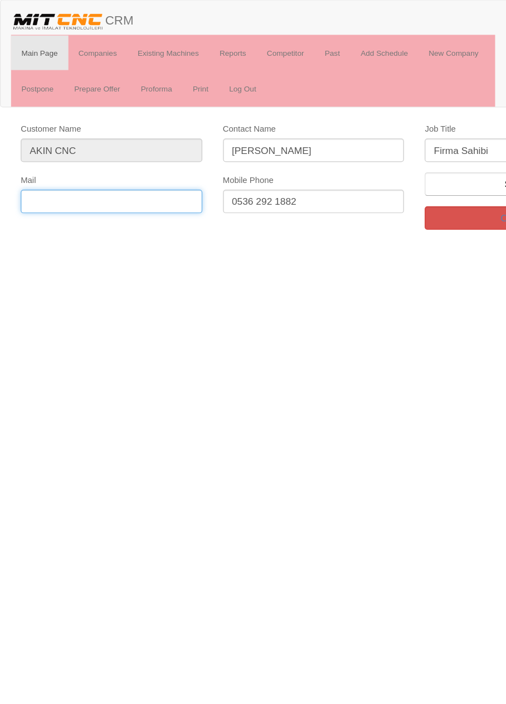
click at [128, 156] on input "text" at bounding box center [90, 162] width 147 height 19
click at [119, 163] on input "text" at bounding box center [90, 162] width 147 height 19
paste input "celalakin42@hotmail.com"
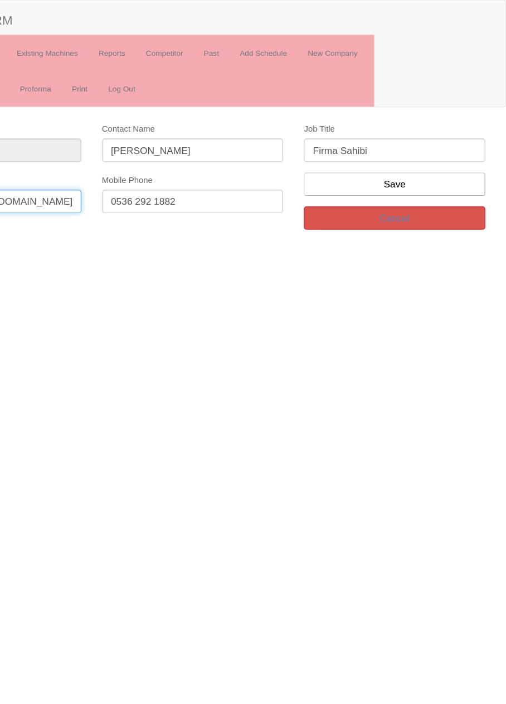
type input "celalakin42@hotmail.com"
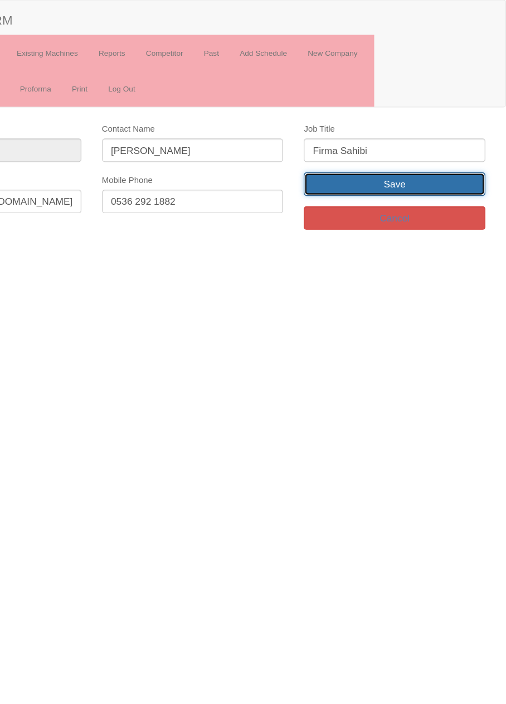
click at [447, 150] on input "Save" at bounding box center [416, 148] width 147 height 19
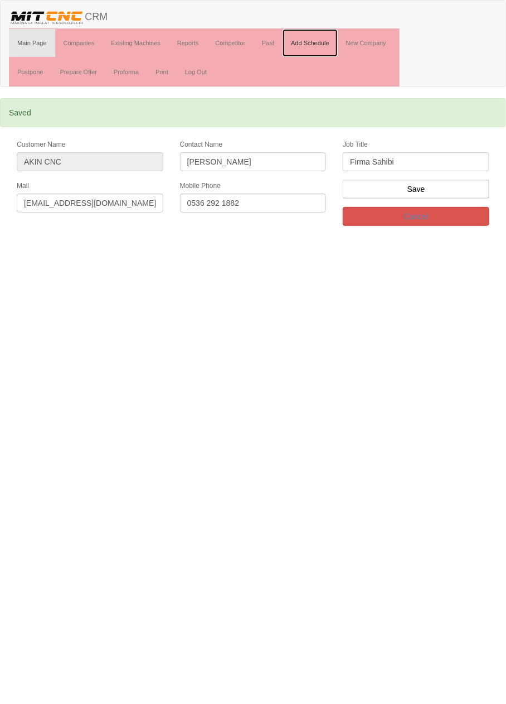
click at [316, 45] on link "Add Schedule" at bounding box center [310, 43] width 55 height 28
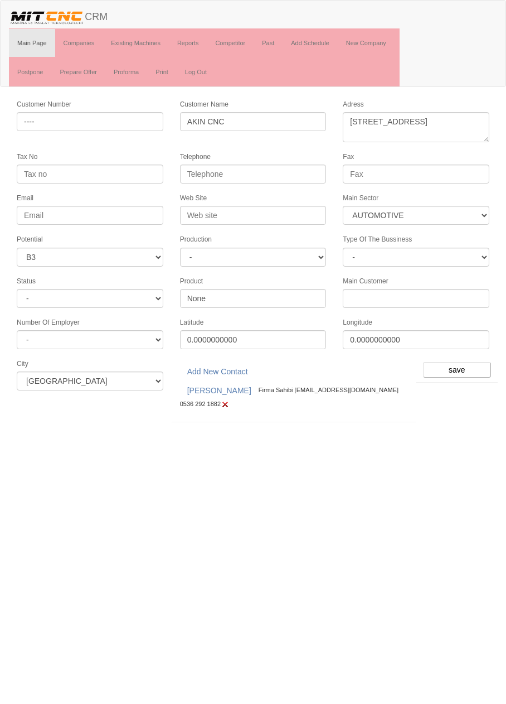
select select "370"
select select "6"
click at [457, 366] on input "save" at bounding box center [457, 370] width 68 height 16
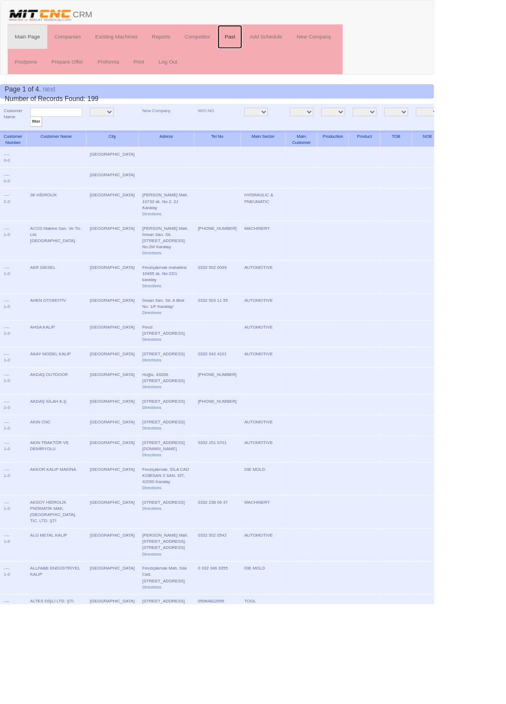
click at [272, 42] on link "Past" at bounding box center [268, 43] width 29 height 28
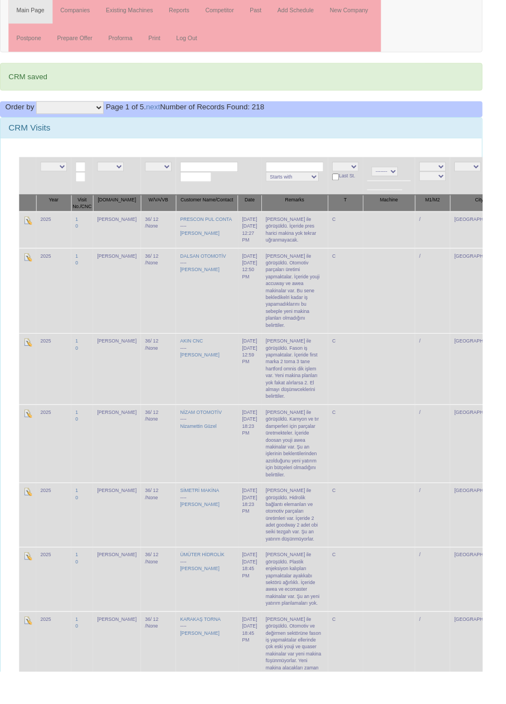
scroll to position [32, 0]
